Goal: Browse casually

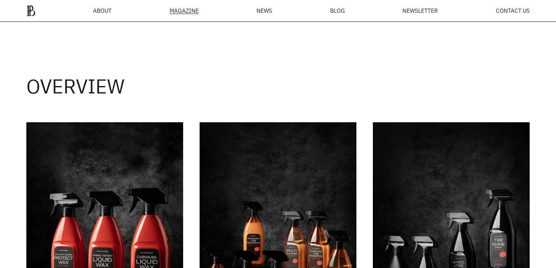
scroll to position [935, 0]
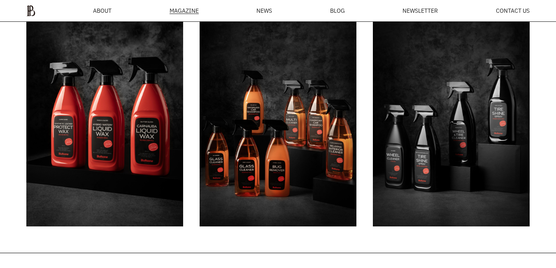
click at [445, 158] on img at bounding box center [451, 108] width 157 height 235
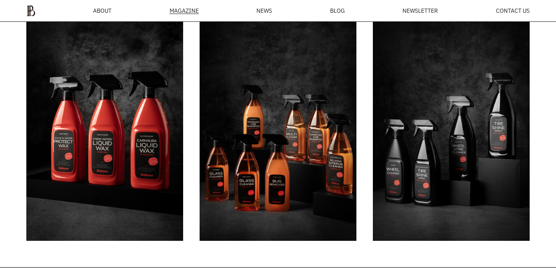
click at [445, 158] on img at bounding box center [451, 123] width 157 height 235
click at [439, 115] on img at bounding box center [451, 123] width 157 height 235
click at [473, 168] on img at bounding box center [451, 123] width 157 height 235
click at [466, 140] on img at bounding box center [451, 123] width 157 height 235
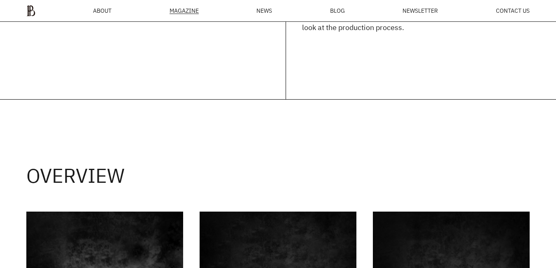
scroll to position [853, 0]
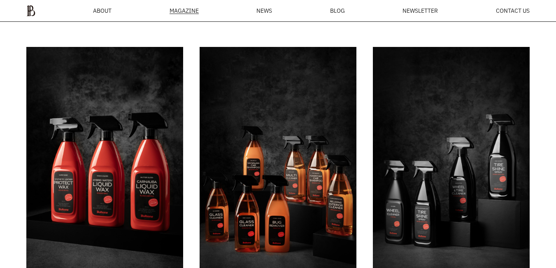
click at [461, 144] on img at bounding box center [451, 164] width 157 height 235
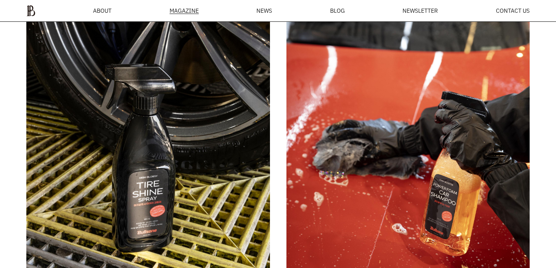
scroll to position [1553, 0]
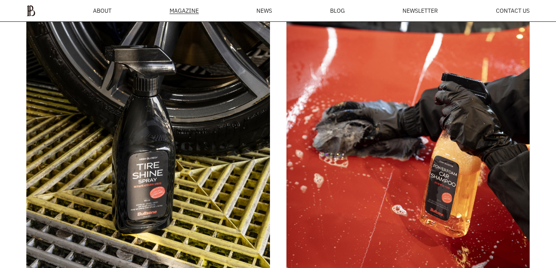
drag, startPoint x: 53, startPoint y: 82, endPoint x: 65, endPoint y: 84, distance: 12.9
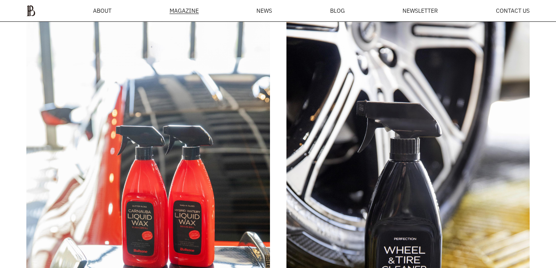
scroll to position [3364, 0]
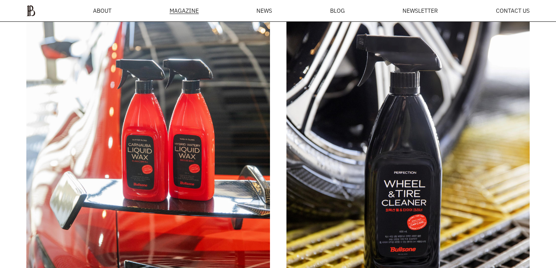
drag, startPoint x: 387, startPoint y: 117, endPoint x: 428, endPoint y: 153, distance: 54.0
click at [336, 119] on img at bounding box center [409, 130] width 244 height 365
click at [336, 111] on img at bounding box center [409, 130] width 244 height 365
